Goal: Complete application form

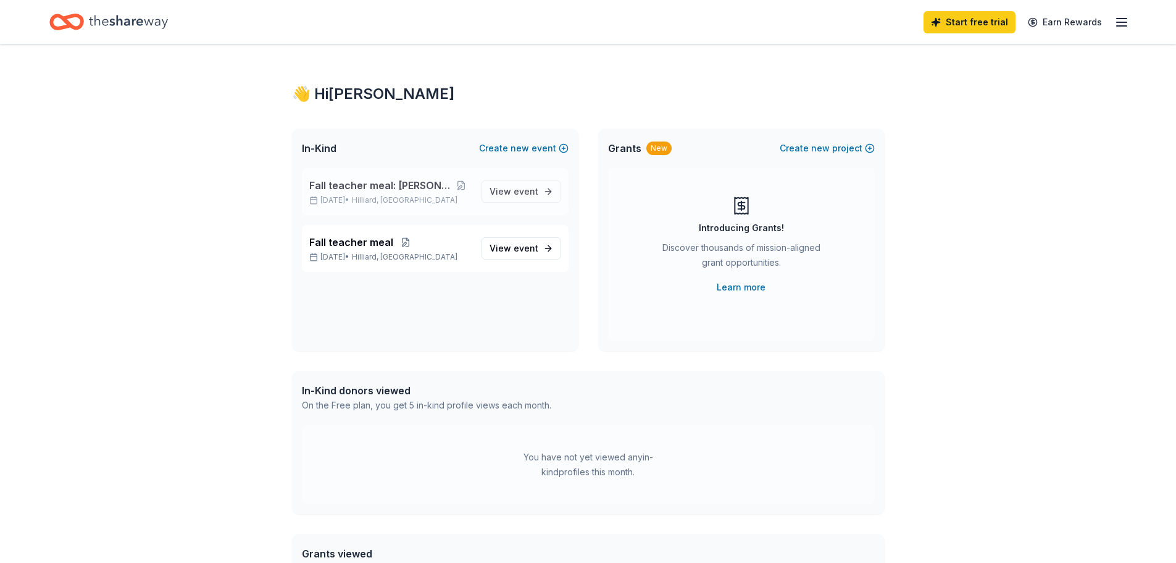
click at [422, 190] on span "Fall teacher meal: [PERSON_NAME]" at bounding box center [380, 185] width 142 height 15
click at [416, 249] on div "Fall teacher meal Oct 06, 2025 • Hilliard, OH" at bounding box center [390, 248] width 162 height 27
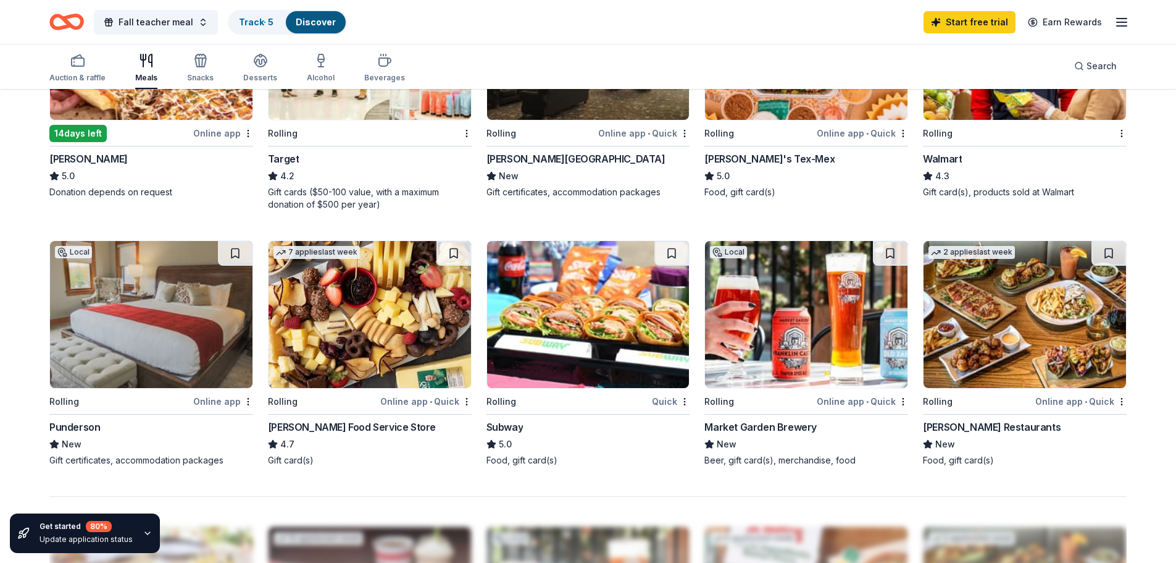
scroll to position [803, 0]
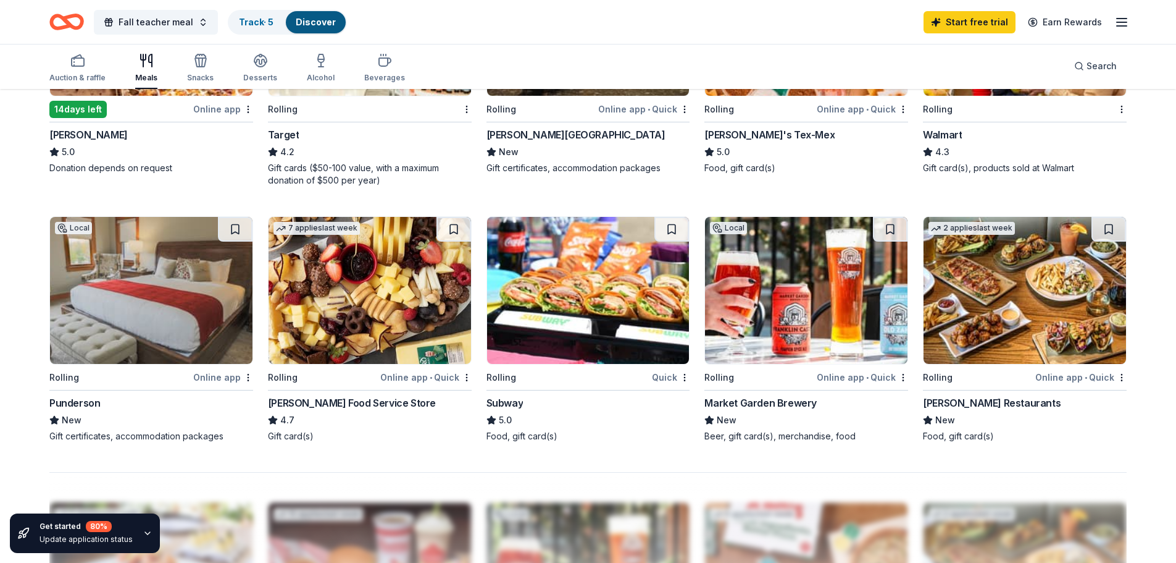
click at [343, 399] on div "Gordon Food Service Store" at bounding box center [352, 402] width 168 height 15
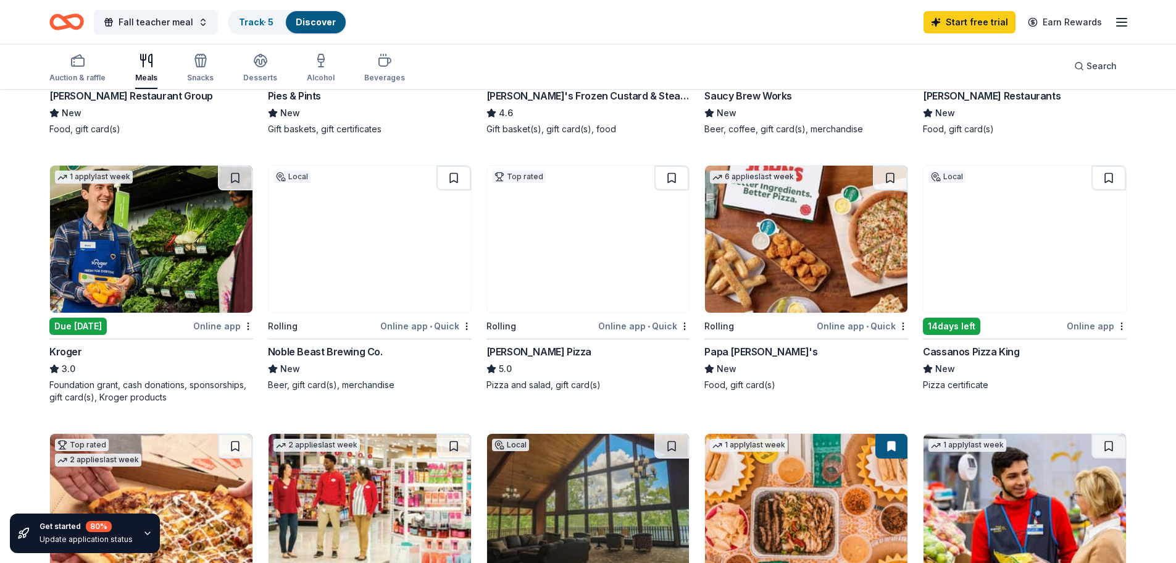
scroll to position [309, 0]
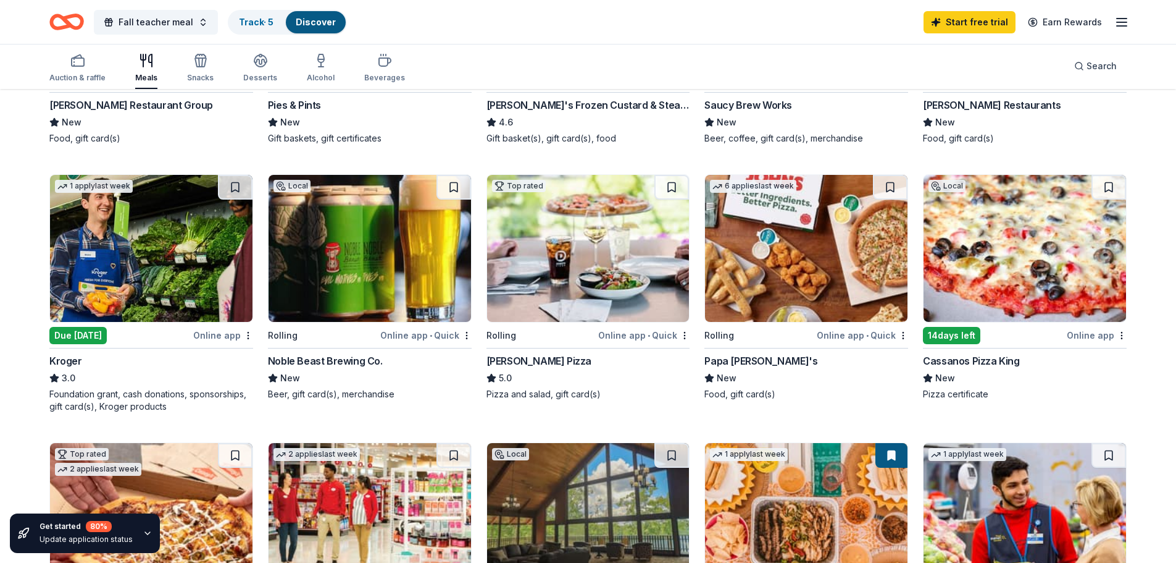
click at [982, 356] on div "Cassanos Pizza King" at bounding box center [971, 360] width 96 height 15
click at [175, 259] on img at bounding box center [151, 248] width 203 height 147
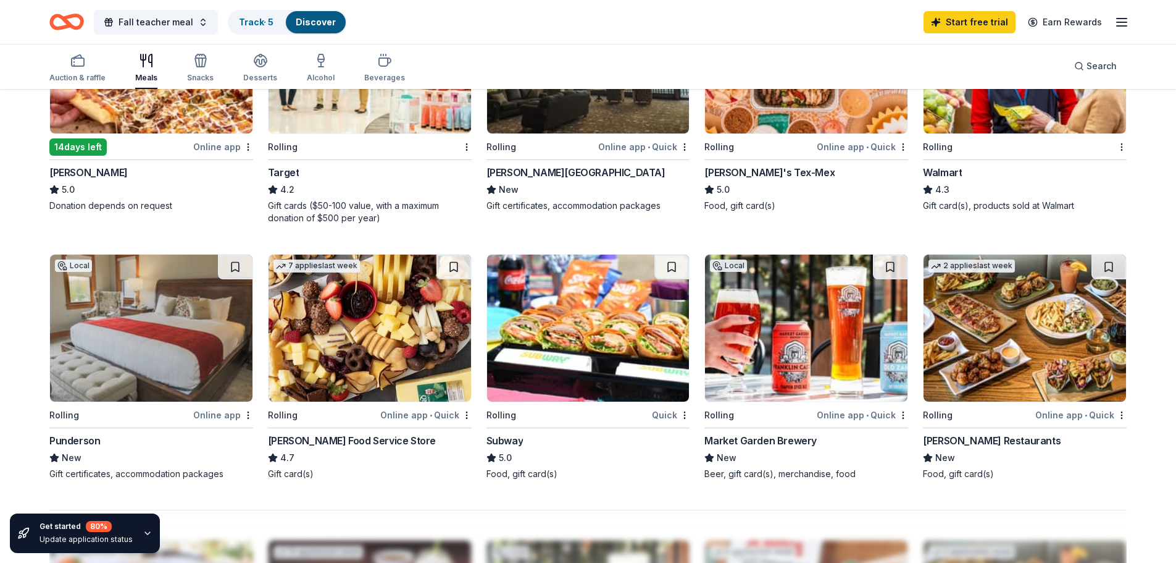
scroll to position [803, 0]
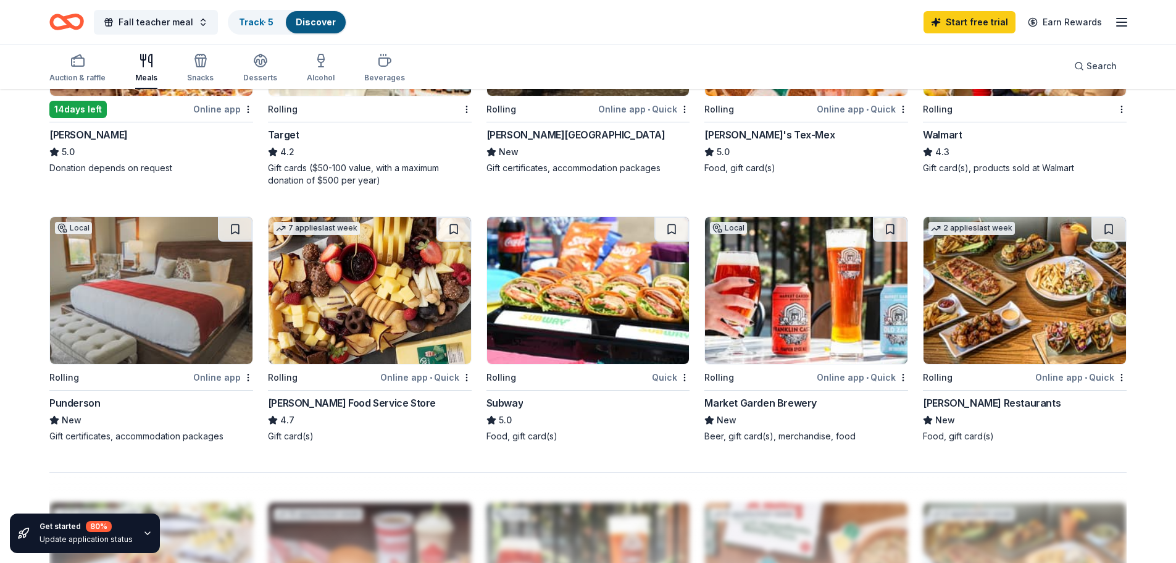
click at [608, 380] on div "Rolling" at bounding box center [569, 376] width 164 height 15
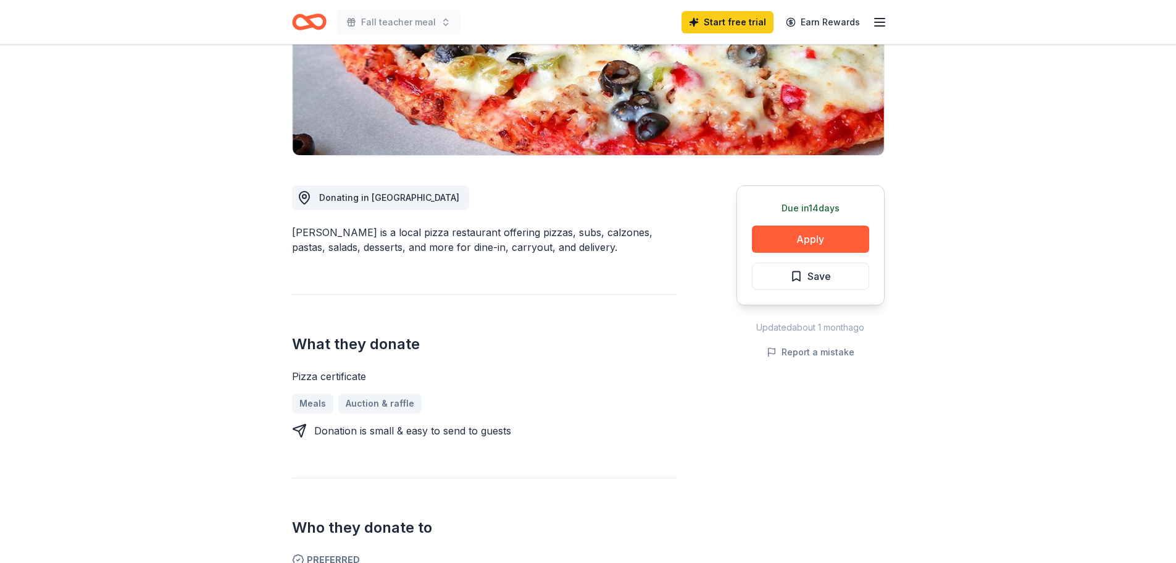
scroll to position [247, 0]
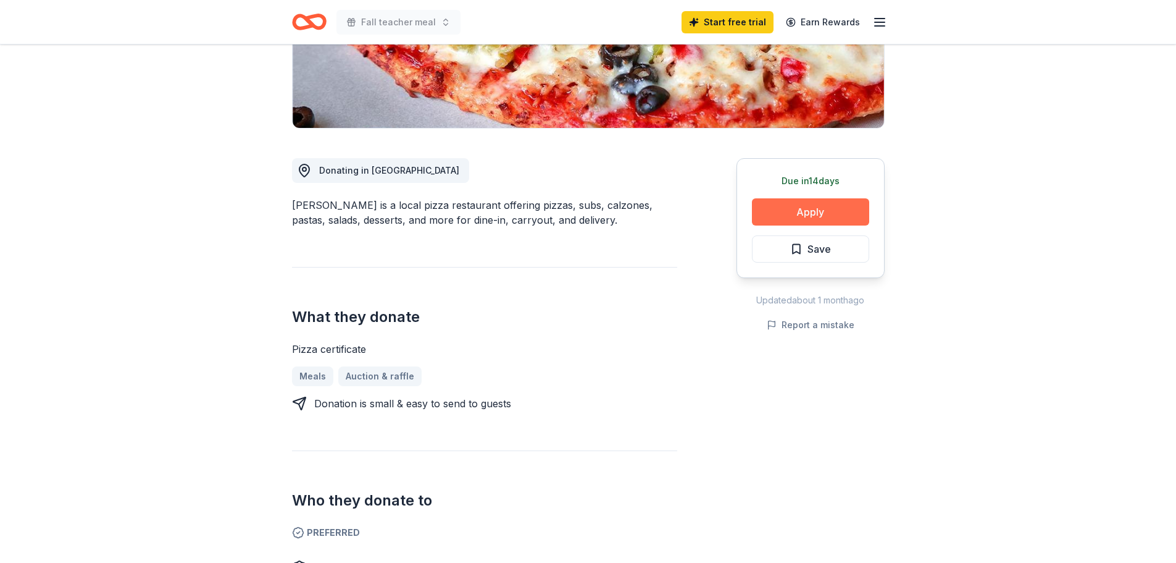
click at [816, 216] on button "Apply" at bounding box center [810, 211] width 117 height 27
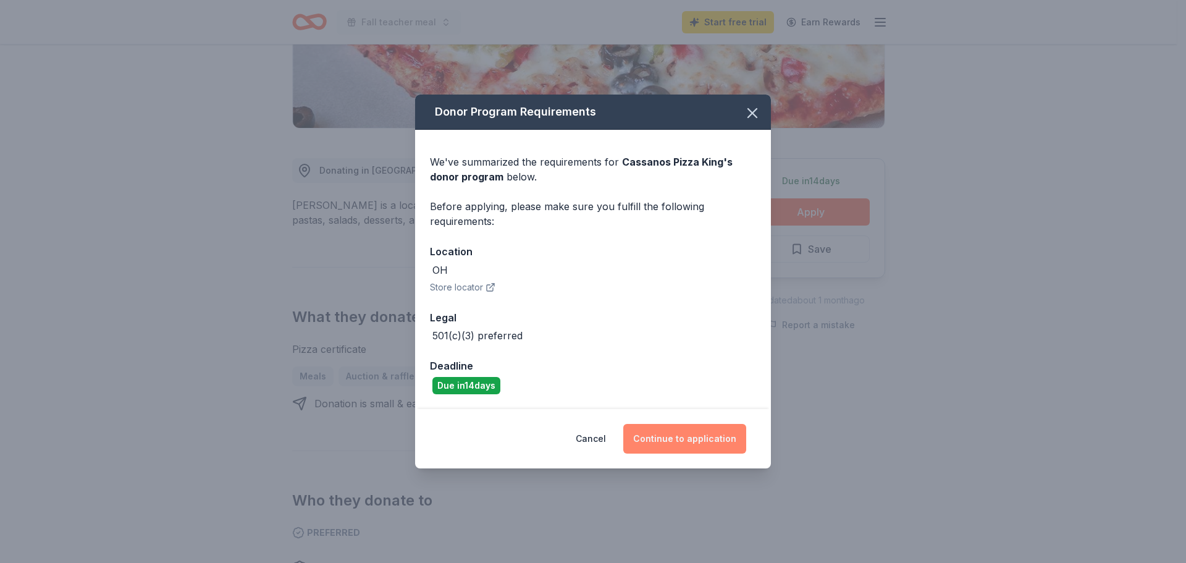
click at [694, 445] on button "Continue to application" at bounding box center [684, 439] width 123 height 30
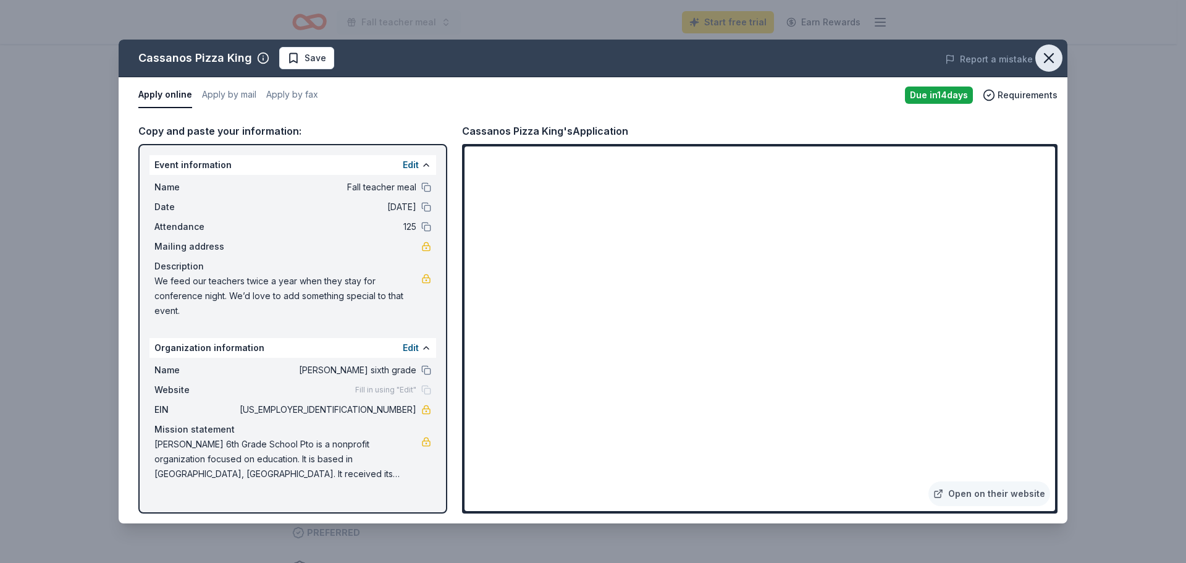
click at [1057, 62] on button "button" at bounding box center [1048, 57] width 27 height 27
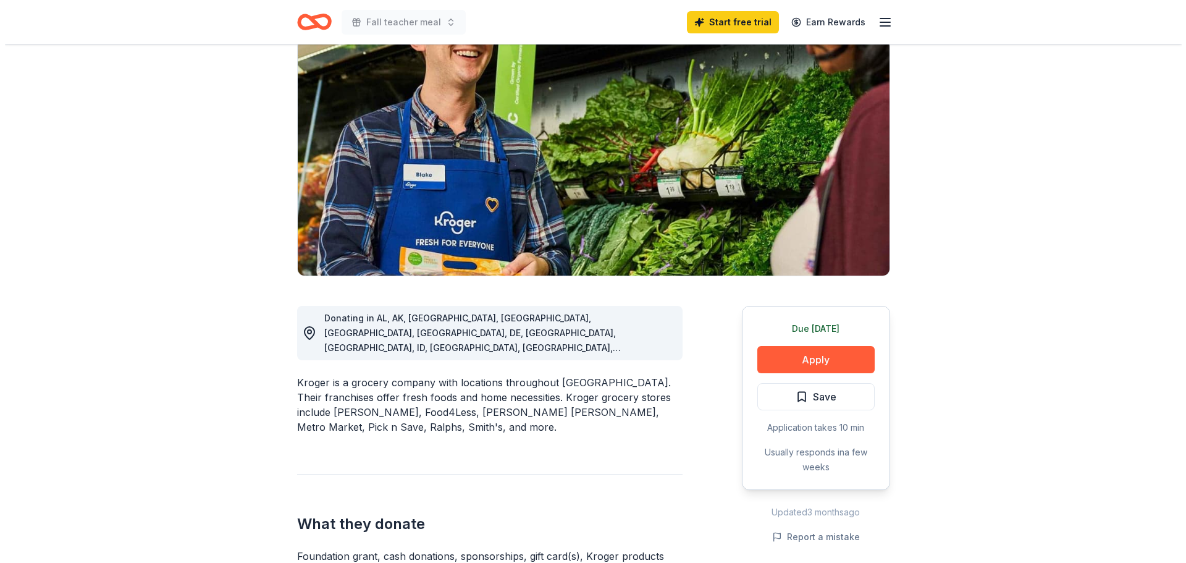
scroll to position [124, 0]
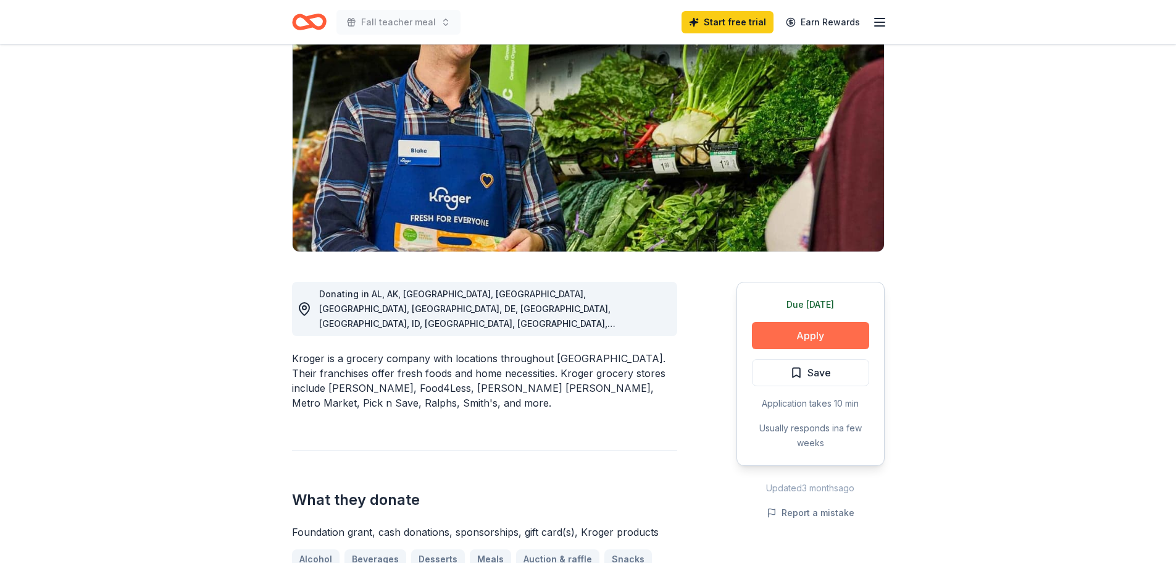
click at [810, 342] on button "Apply" at bounding box center [810, 335] width 117 height 27
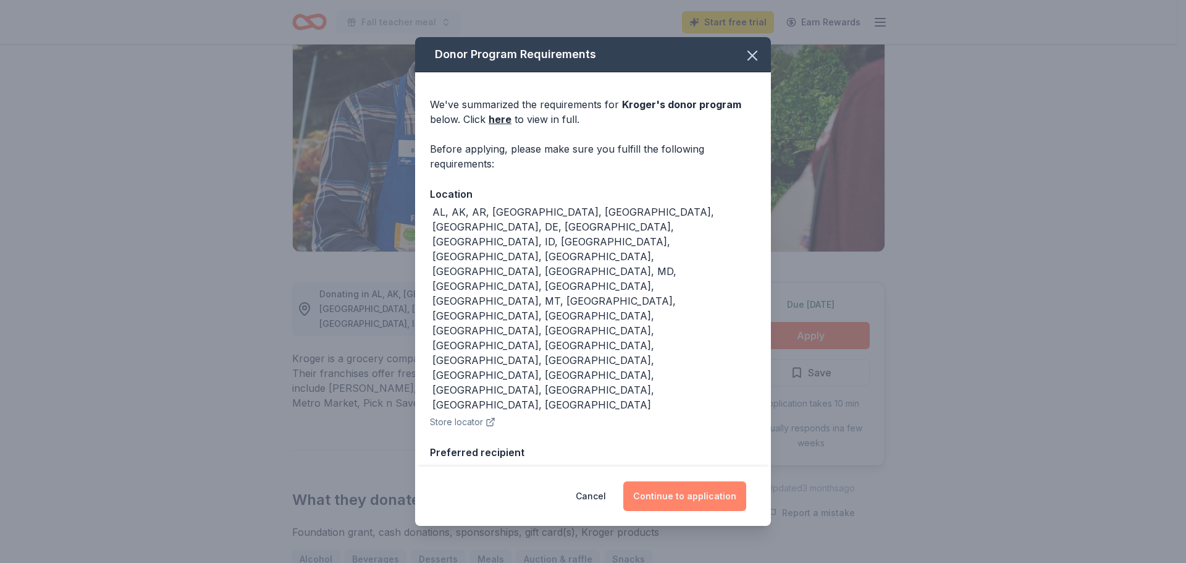
click at [677, 481] on button "Continue to application" at bounding box center [684, 496] width 123 height 30
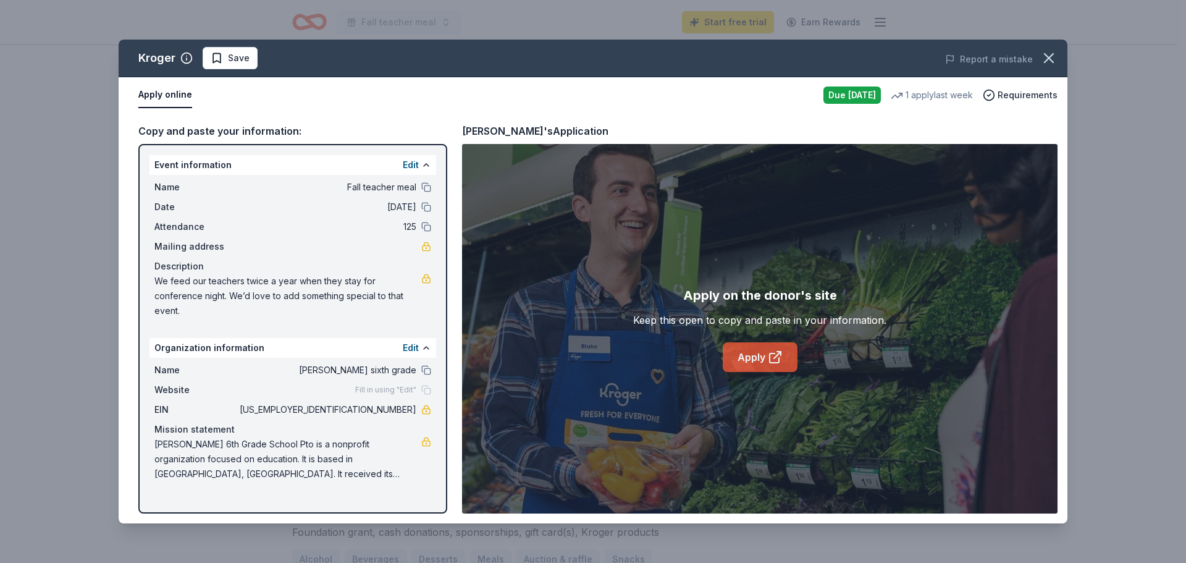
click at [771, 367] on link "Apply" at bounding box center [759, 357] width 75 height 30
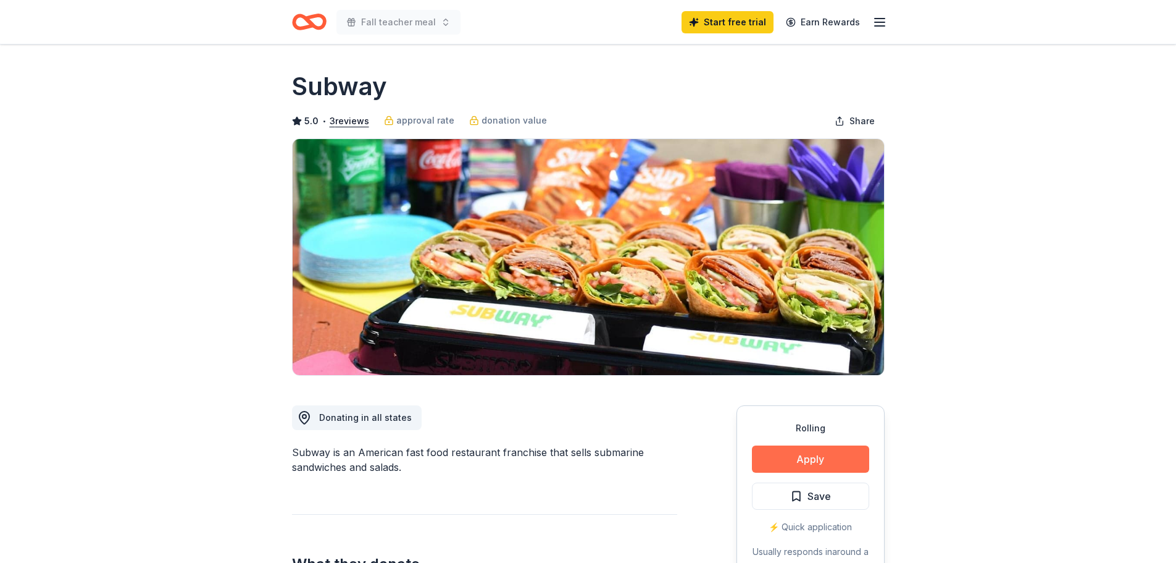
click at [839, 446] on button "Apply" at bounding box center [810, 458] width 117 height 27
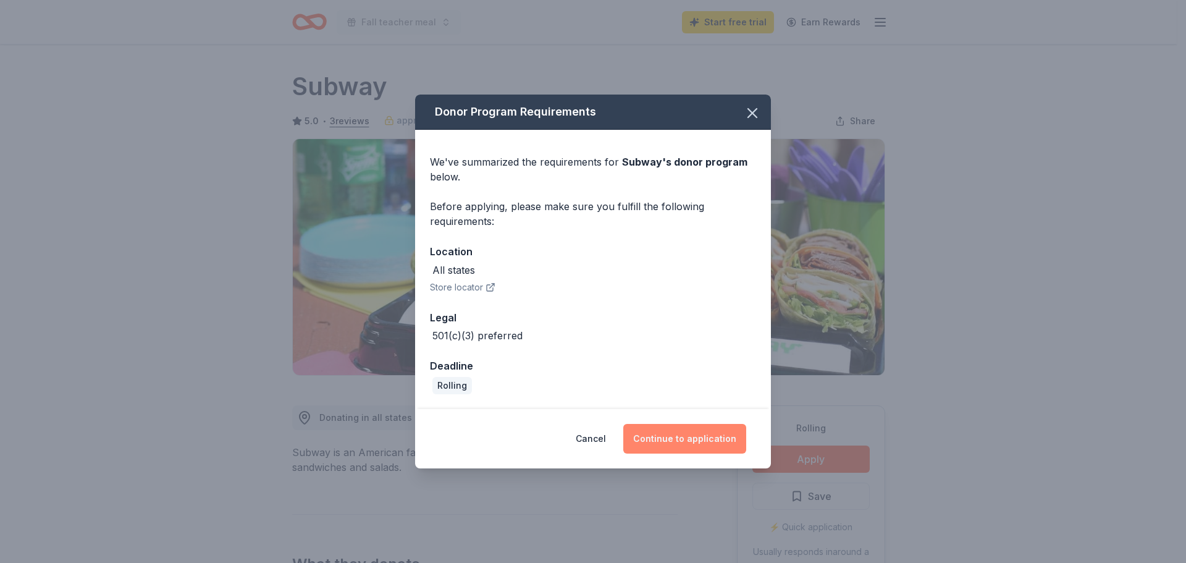
click at [721, 438] on button "Continue to application" at bounding box center [684, 439] width 123 height 30
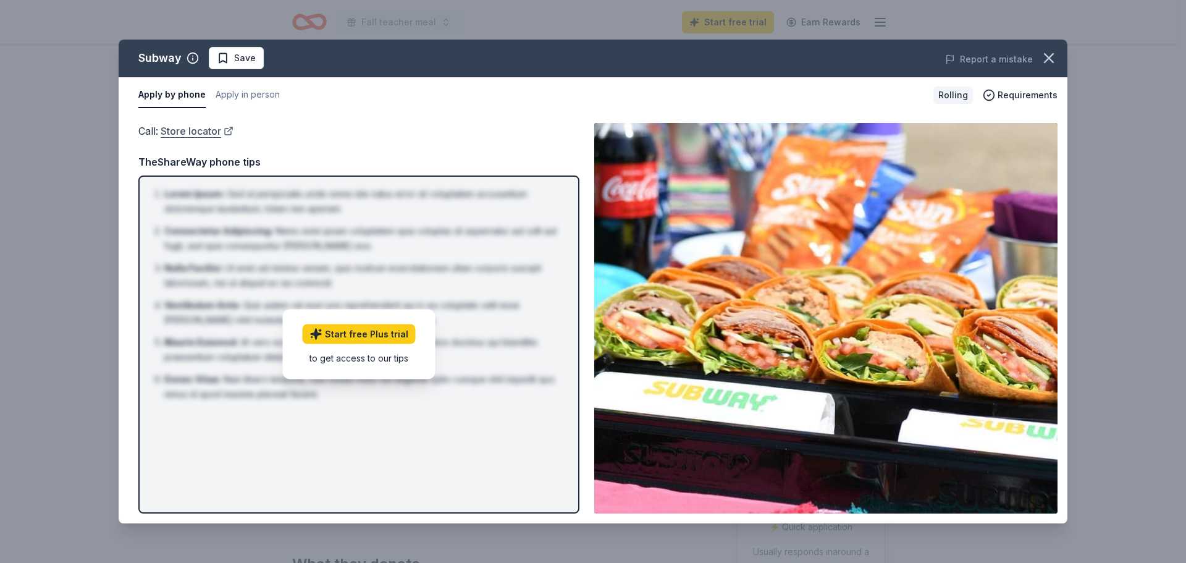
click at [229, 133] on link "Store locator" at bounding box center [197, 131] width 73 height 16
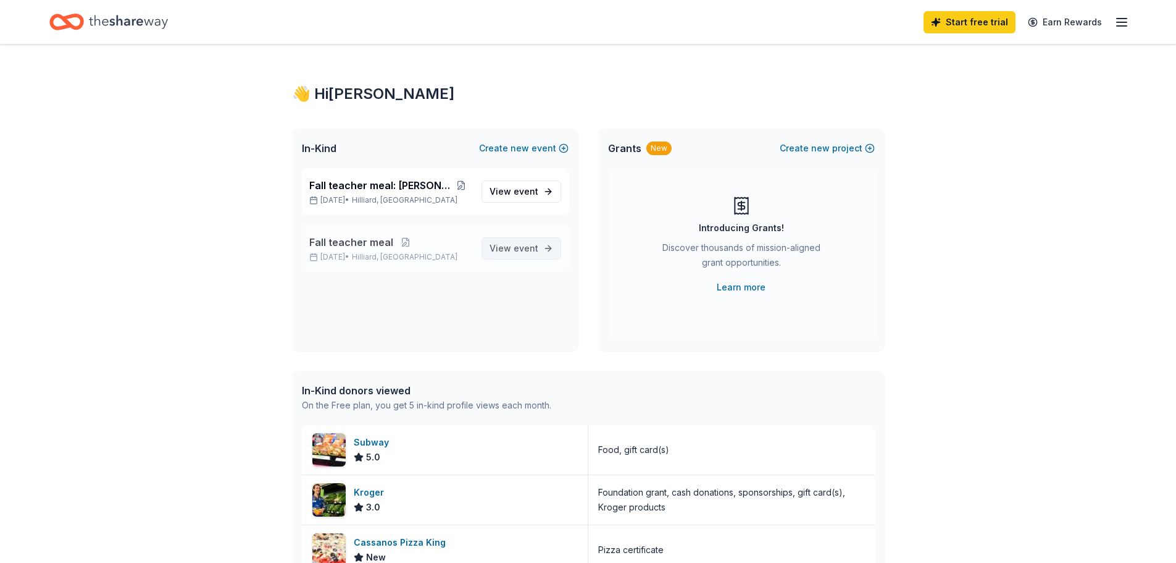
click at [527, 251] on span "event" at bounding box center [526, 248] width 25 height 10
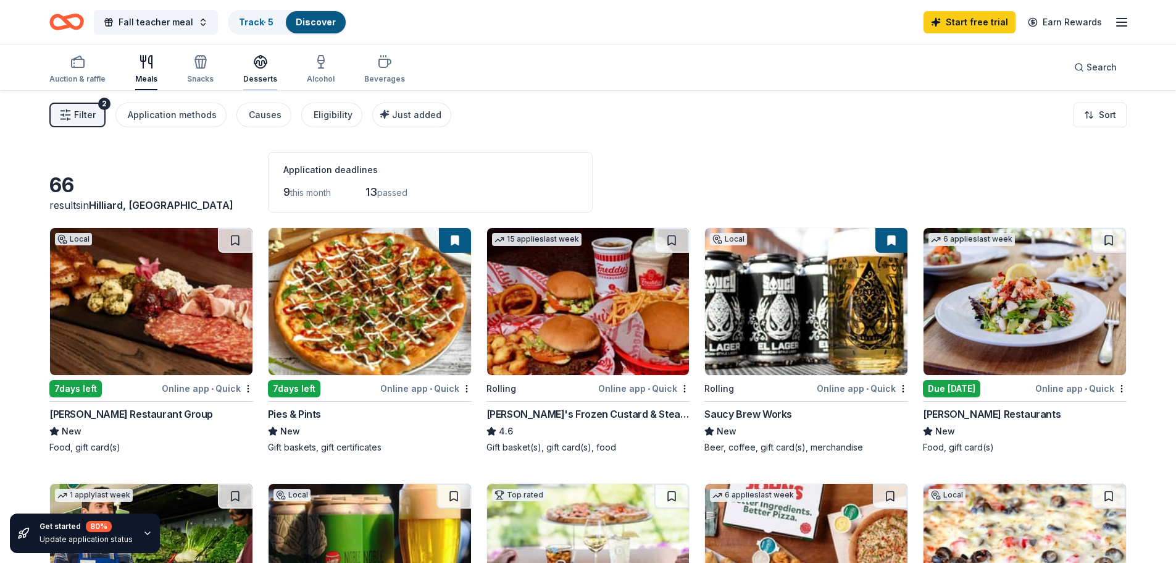
click at [256, 73] on div "Desserts" at bounding box center [260, 69] width 34 height 30
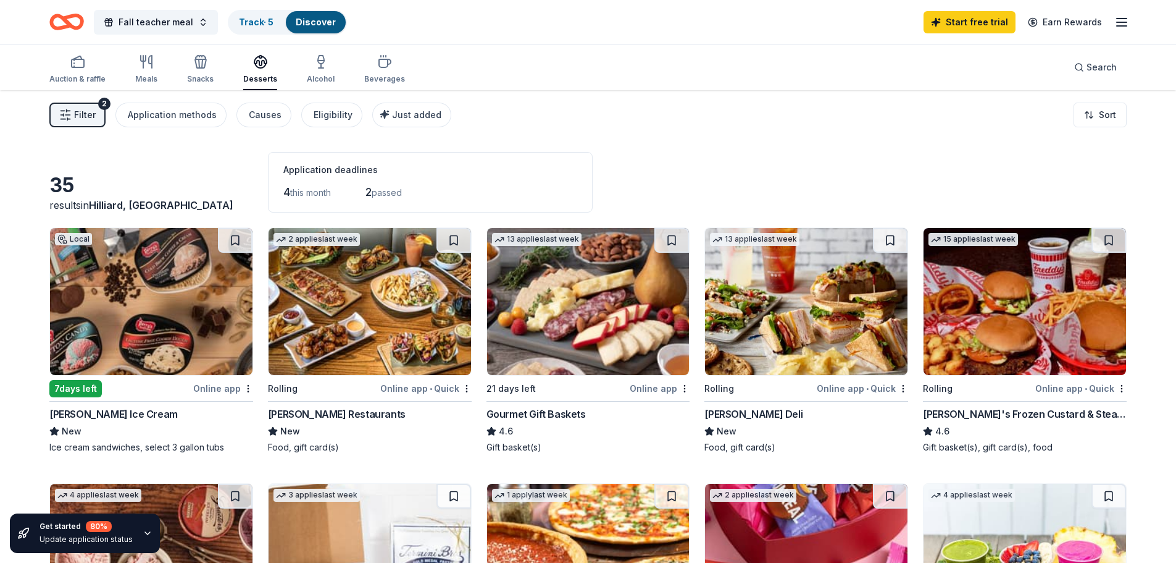
click at [820, 369] on img at bounding box center [806, 301] width 203 height 147
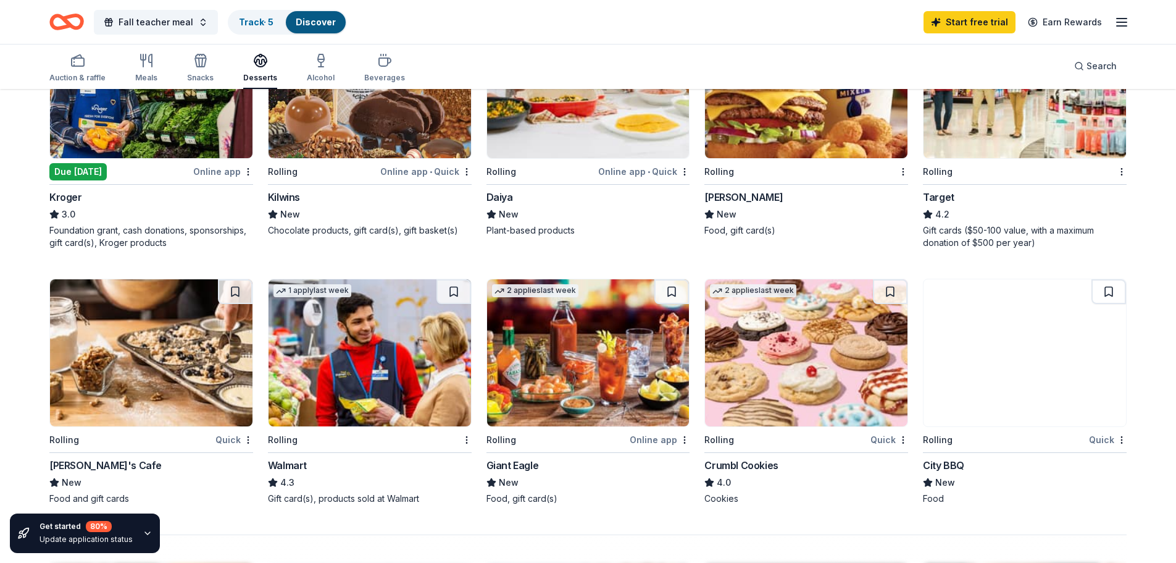
scroll to position [741, 0]
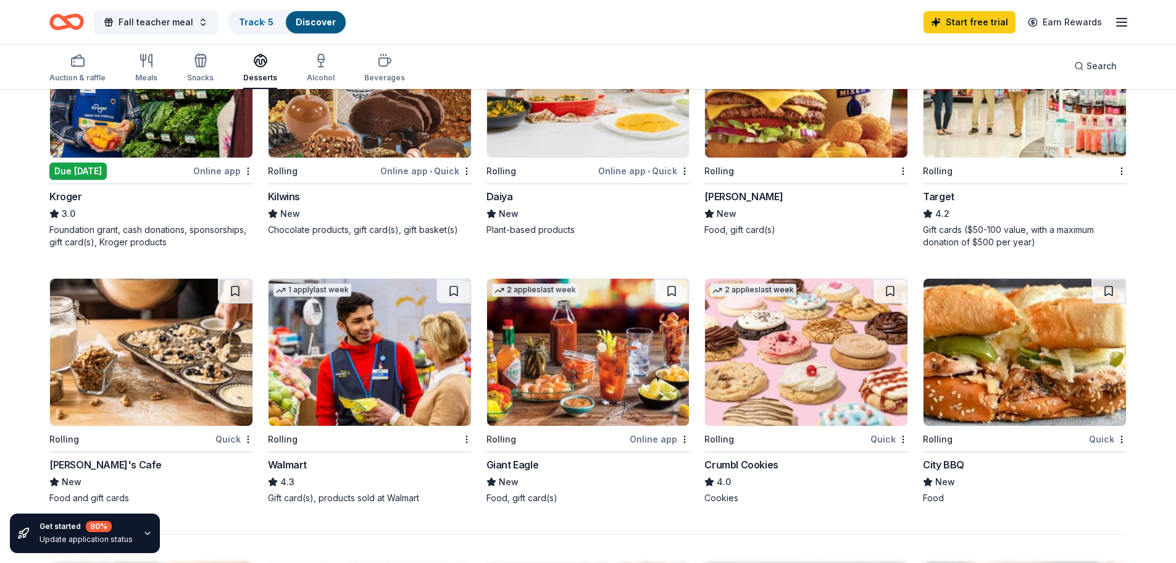
click at [753, 466] on div "Crumbl Cookies" at bounding box center [741, 464] width 73 height 15
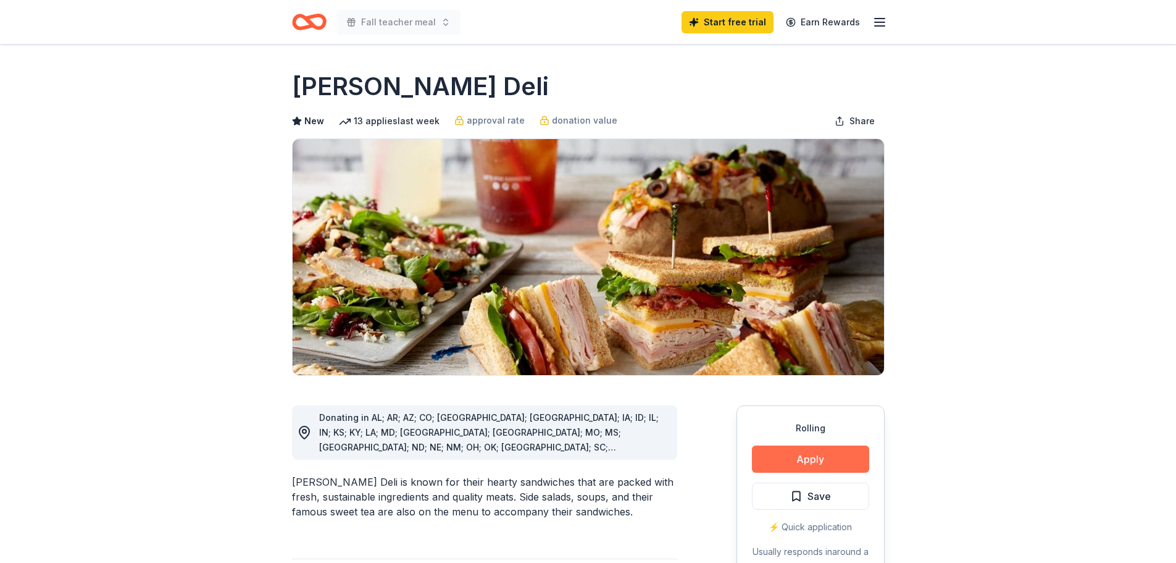
click at [797, 452] on button "Apply" at bounding box center [810, 458] width 117 height 27
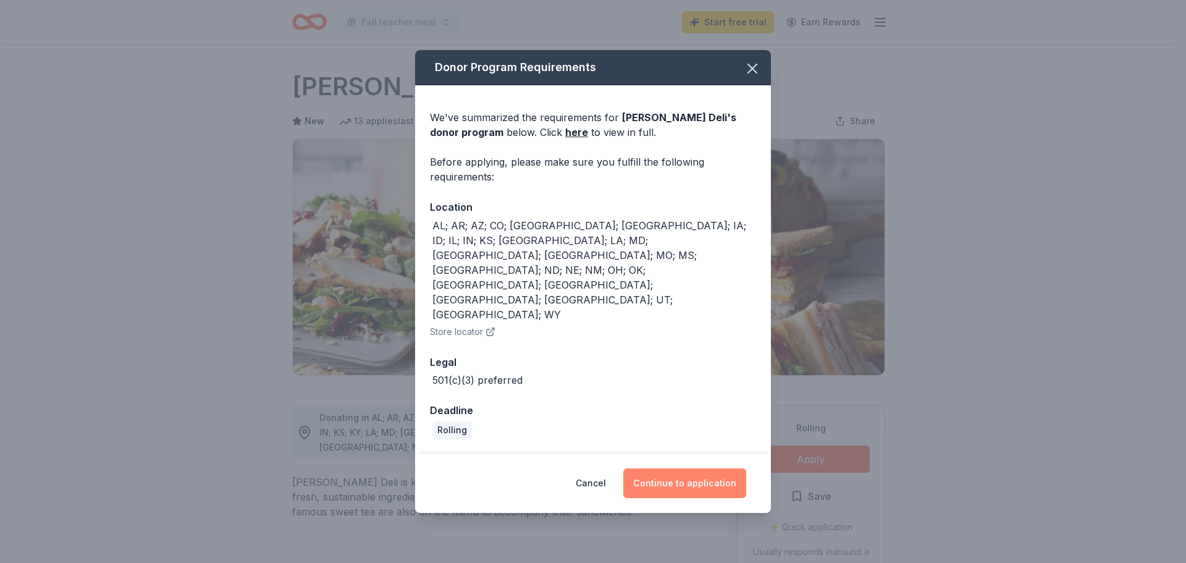
click at [701, 468] on button "Continue to application" at bounding box center [684, 483] width 123 height 30
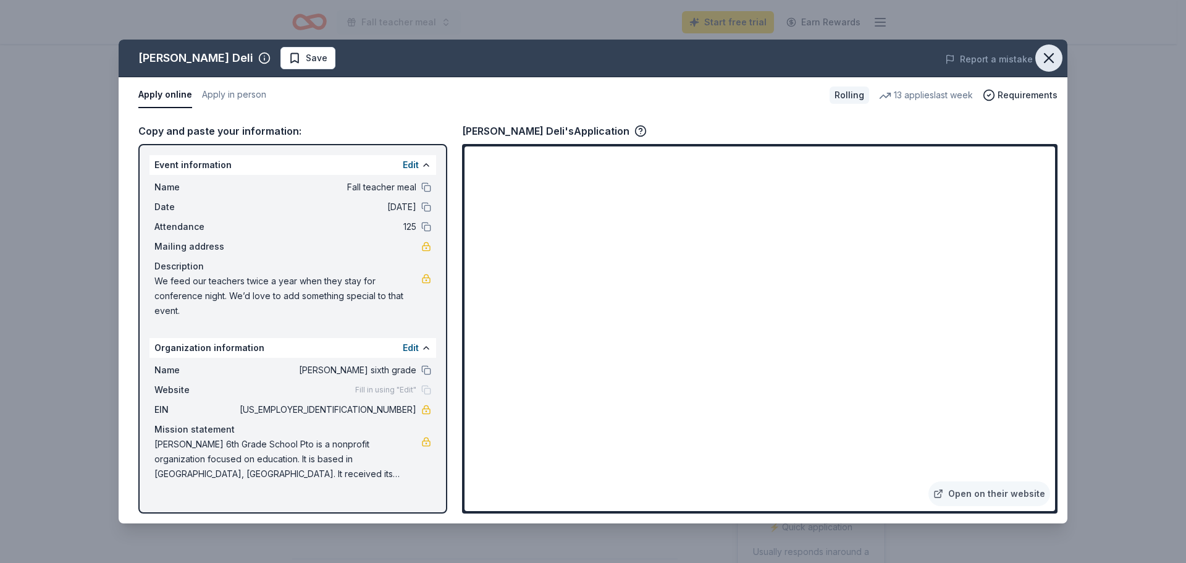
click at [1044, 62] on icon "button" at bounding box center [1048, 57] width 17 height 17
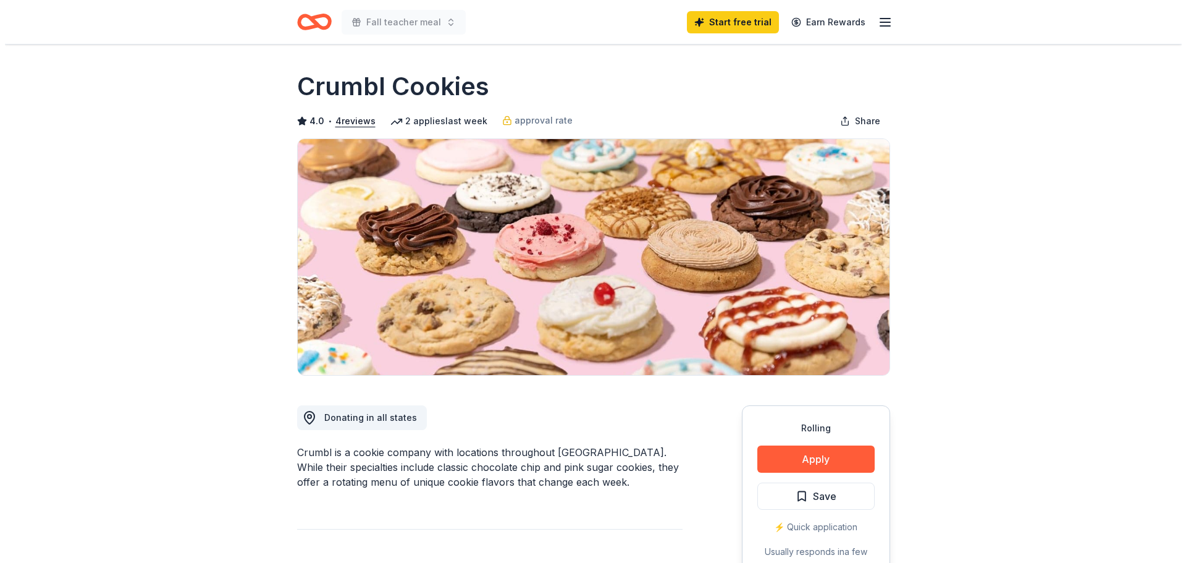
scroll to position [62, 0]
